Goal: Task Accomplishment & Management: Use online tool/utility

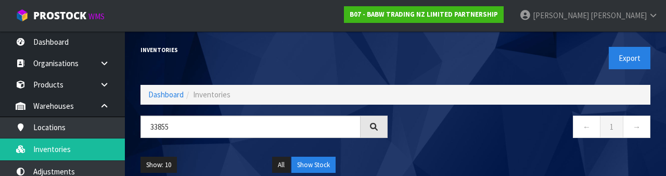
click at [233, 60] on div "Inventories" at bounding box center [264, 49] width 263 height 37
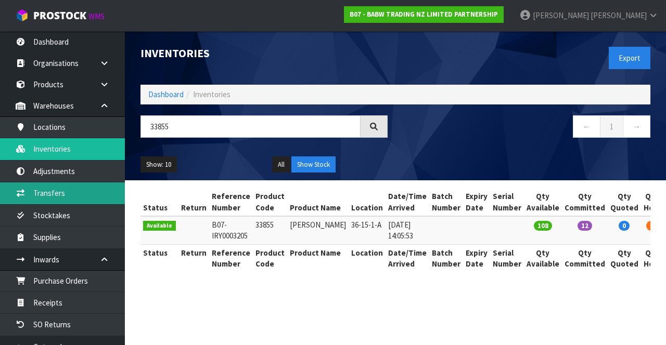
click at [50, 195] on link "Transfers" at bounding box center [62, 193] width 125 height 21
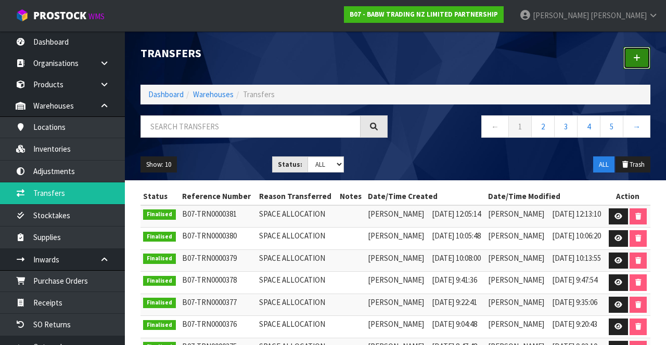
click at [639, 60] on icon at bounding box center [636, 58] width 7 height 8
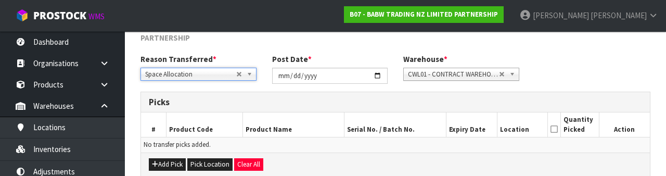
click at [331, 154] on div "Add Pick Pick Location Clear All" at bounding box center [395, 163] width 509 height 23
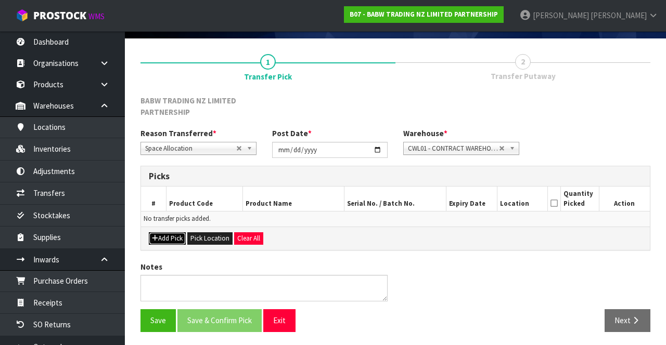
click at [155, 235] on icon "button" at bounding box center [155, 238] width 6 height 7
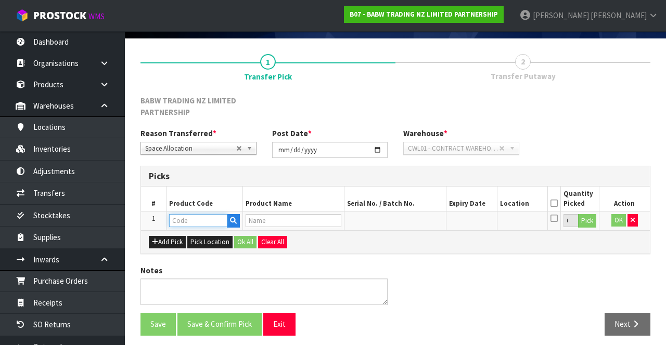
paste input "33855"
type input "33855"
type input "[PERSON_NAME]"
type input "33855"
click at [591, 219] on button "Pick" at bounding box center [587, 221] width 18 height 14
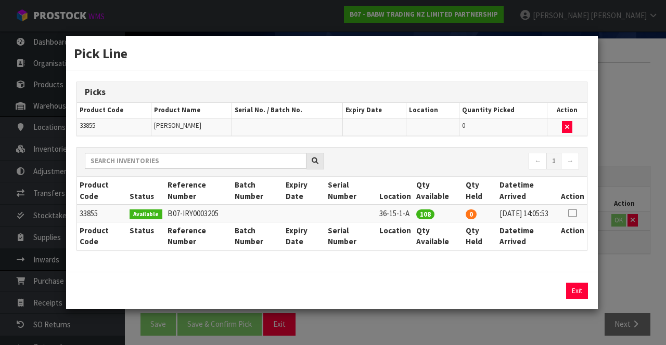
click at [569, 213] on icon at bounding box center [572, 213] width 8 height 1
click at [495, 294] on input "108" at bounding box center [495, 291] width 49 height 16
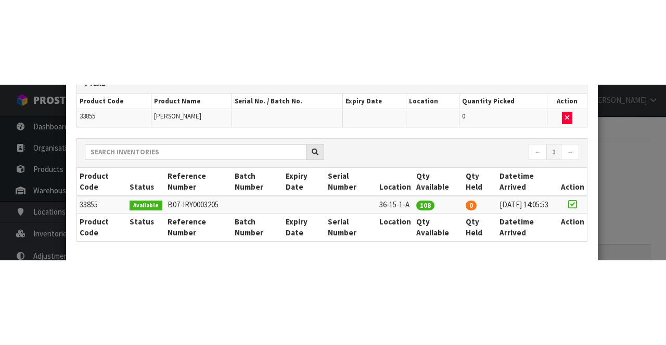
scroll to position [137, 0]
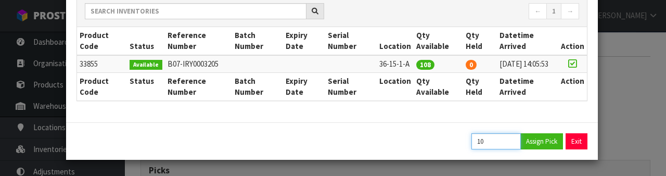
type input "1"
type input "96"
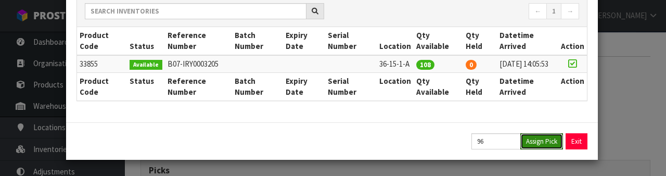
click at [537, 147] on button "Assign Pick" at bounding box center [541, 141] width 43 height 16
type input "96"
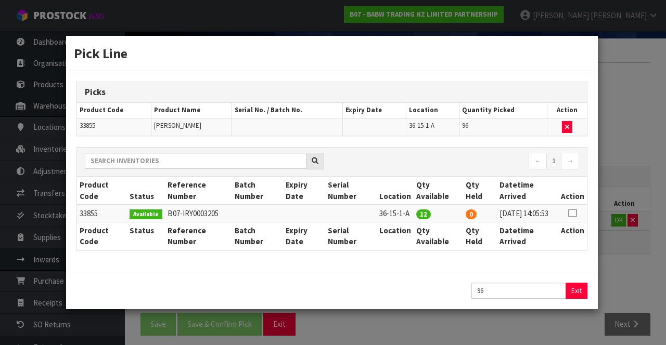
scroll to position [0, 0]
click at [626, 157] on div "Pick Line Picks Product Code Product Name Serial No. / Batch No. Expiry Date Lo…" at bounding box center [333, 172] width 666 height 345
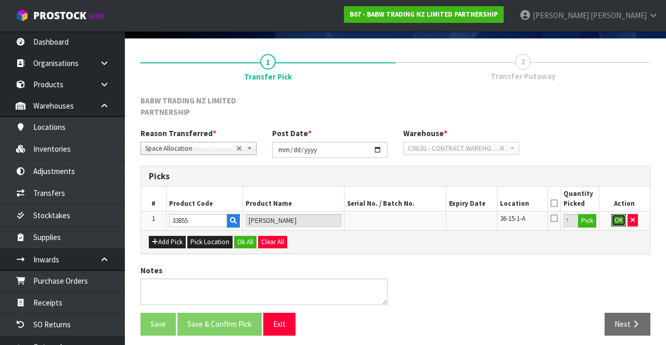
click at [618, 222] on button "OK" at bounding box center [618, 220] width 15 height 12
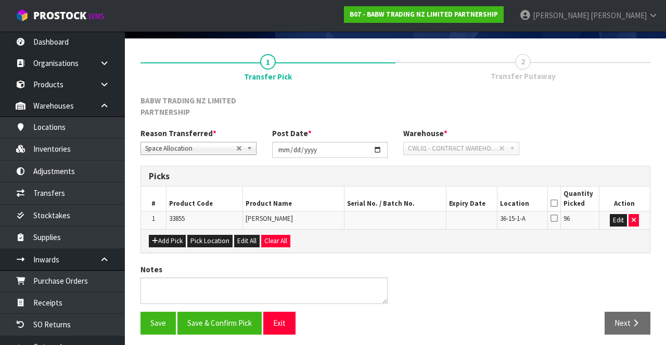
click at [555, 203] on icon at bounding box center [553, 203] width 7 height 1
click at [205, 313] on button "Save & Confirm Pick" at bounding box center [219, 323] width 84 height 22
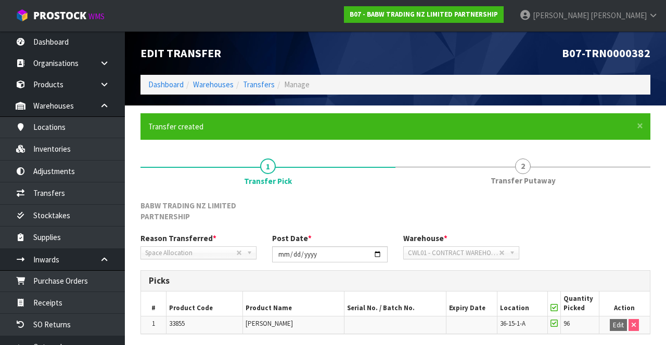
scroll to position [84, 0]
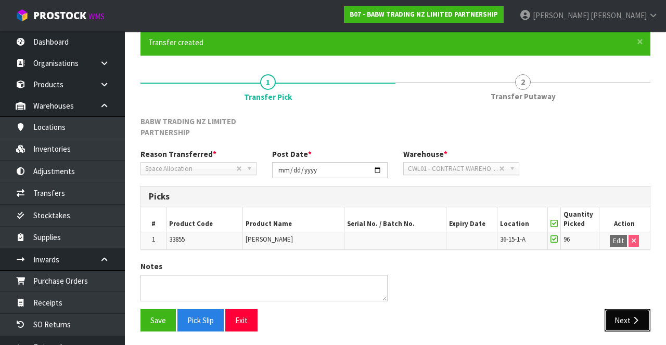
click at [639, 309] on button "Next" at bounding box center [627, 320] width 46 height 22
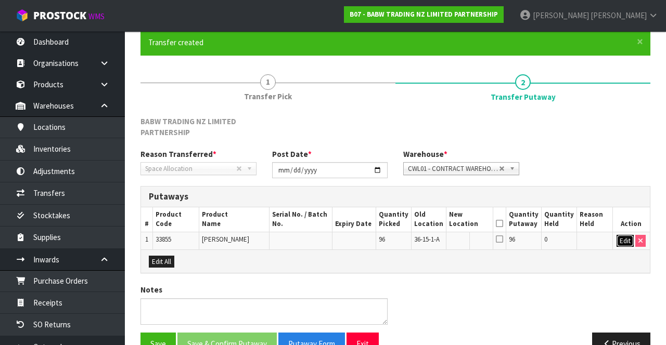
click at [623, 237] on button "Edit" at bounding box center [624, 241] width 17 height 12
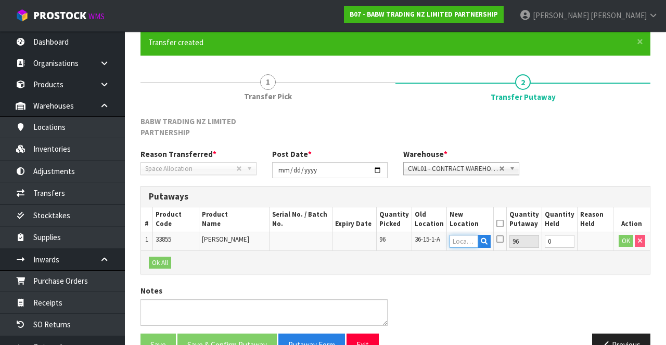
click at [470, 241] on input "text" at bounding box center [463, 241] width 29 height 13
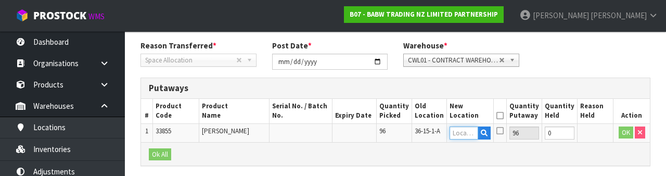
scroll to position [231, 0]
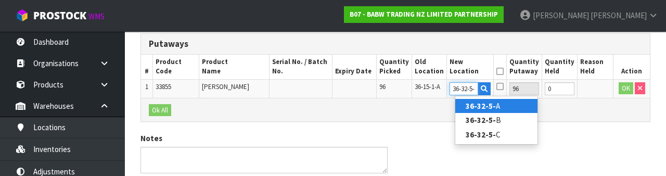
type input "36-32-5-A"
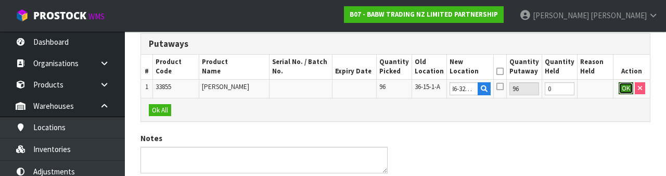
click at [624, 86] on button "OK" at bounding box center [625, 88] width 15 height 12
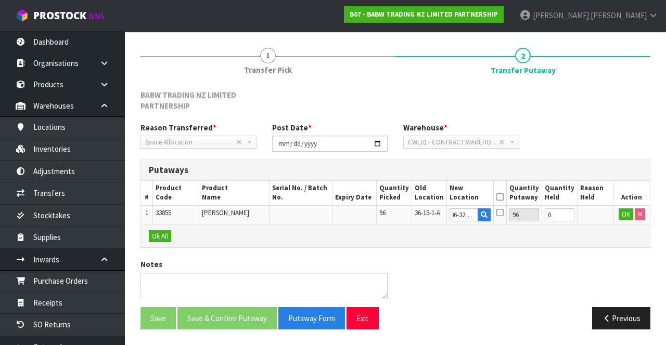
scroll to position [0, 0]
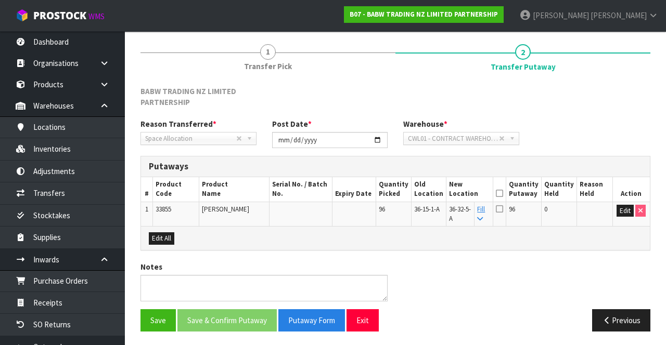
click at [503, 193] on icon at bounding box center [499, 193] width 7 height 1
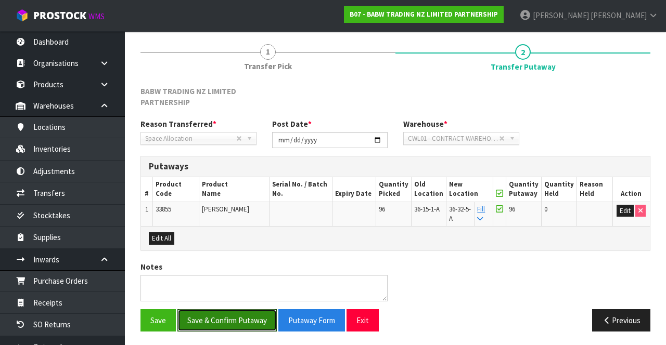
click at [233, 310] on button "Save & Confirm Putaway" at bounding box center [226, 320] width 99 height 22
